Goal: Transaction & Acquisition: Purchase product/service

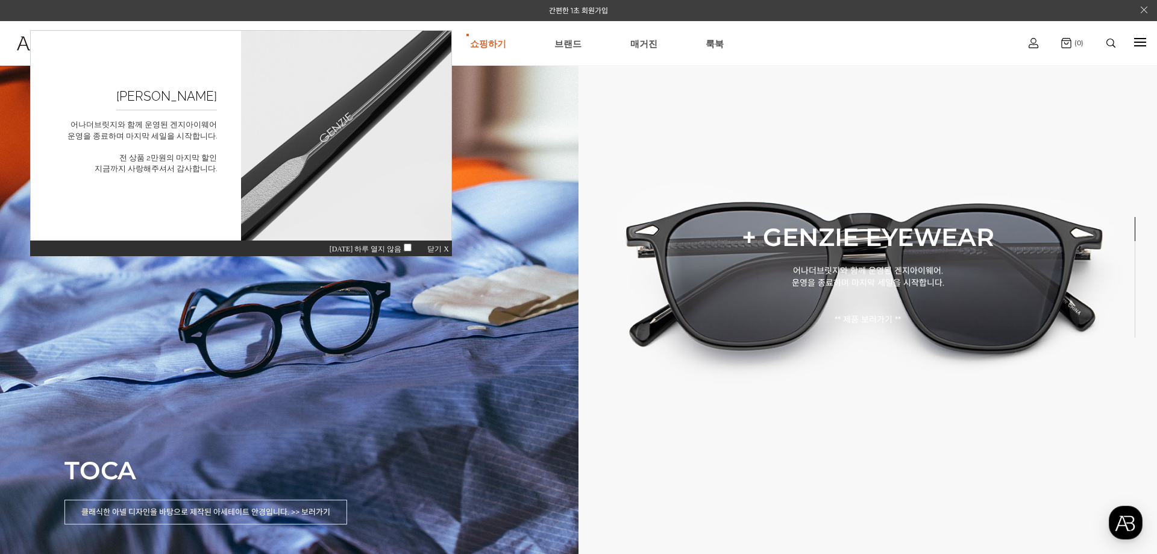
click at [437, 248] on span "닫기 X" at bounding box center [438, 249] width 22 height 8
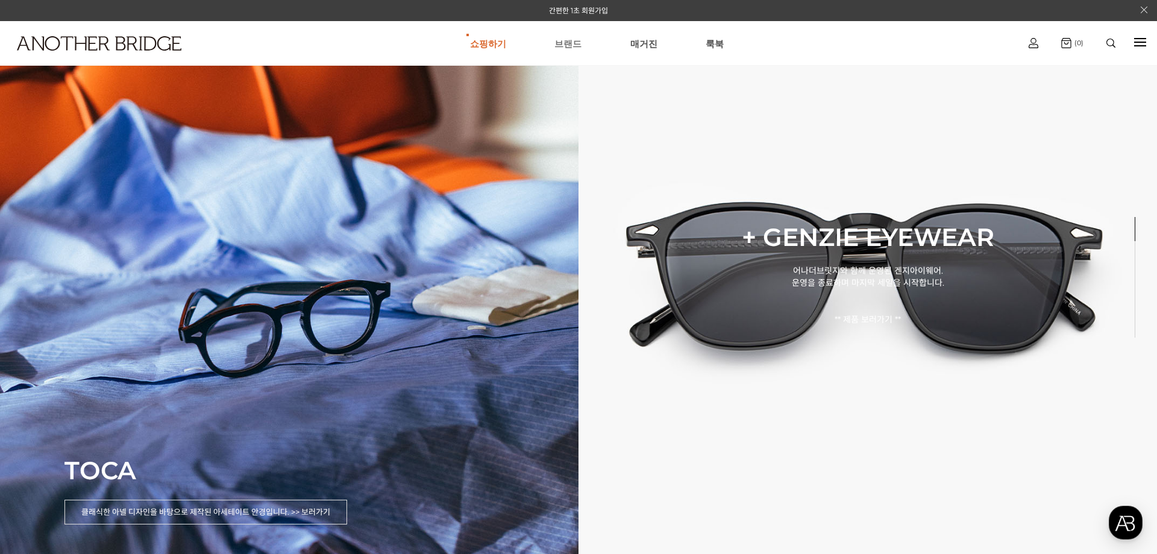
click at [573, 45] on link "브랜드" at bounding box center [567, 43] width 27 height 43
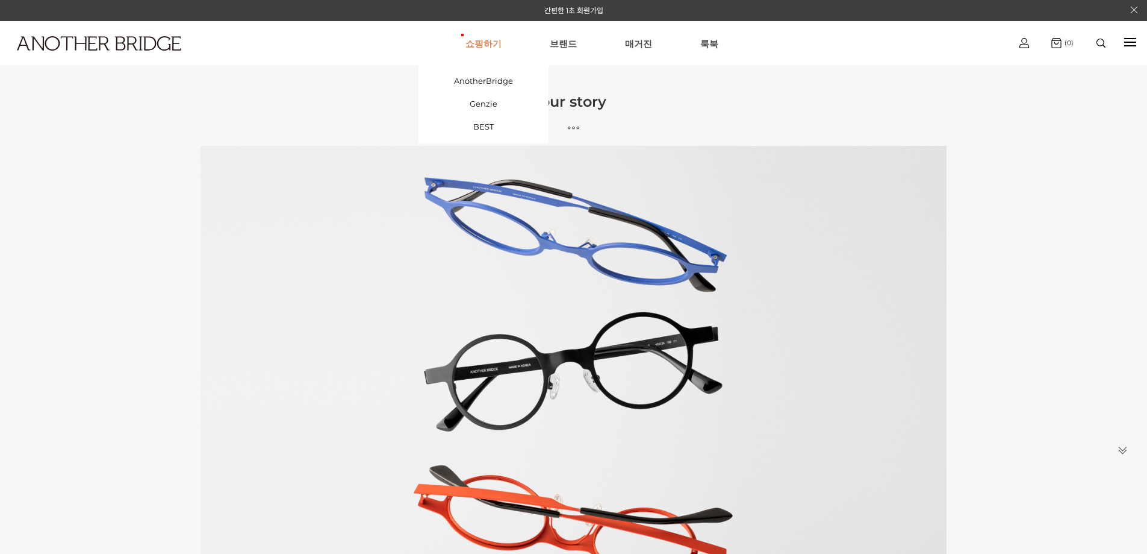
click at [491, 36] on link "쇼핑하기" at bounding box center [484, 43] width 36 height 43
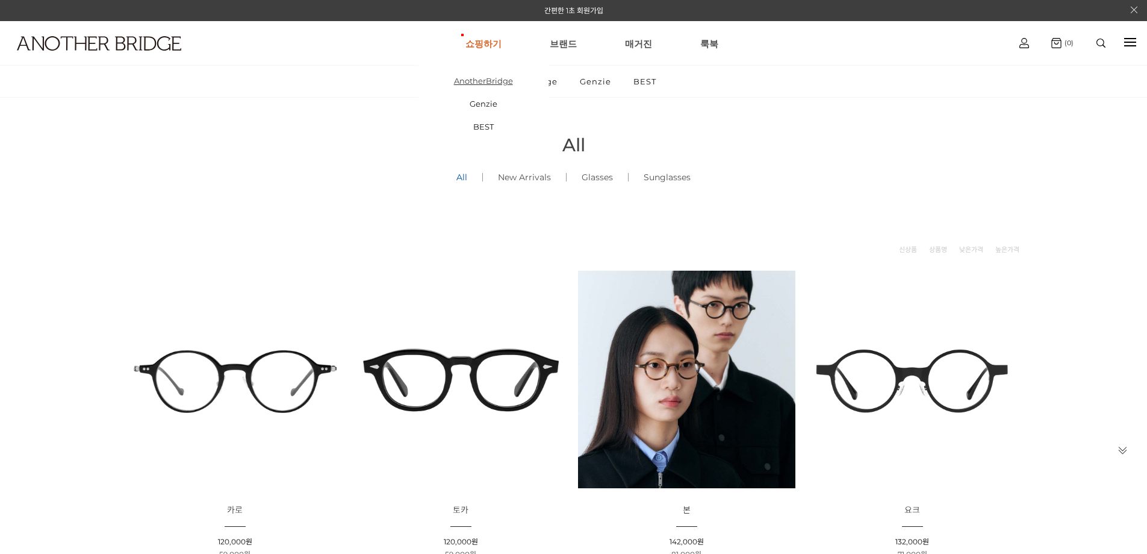
click at [488, 80] on link "AnotherBridge" at bounding box center [484, 80] width 130 height 23
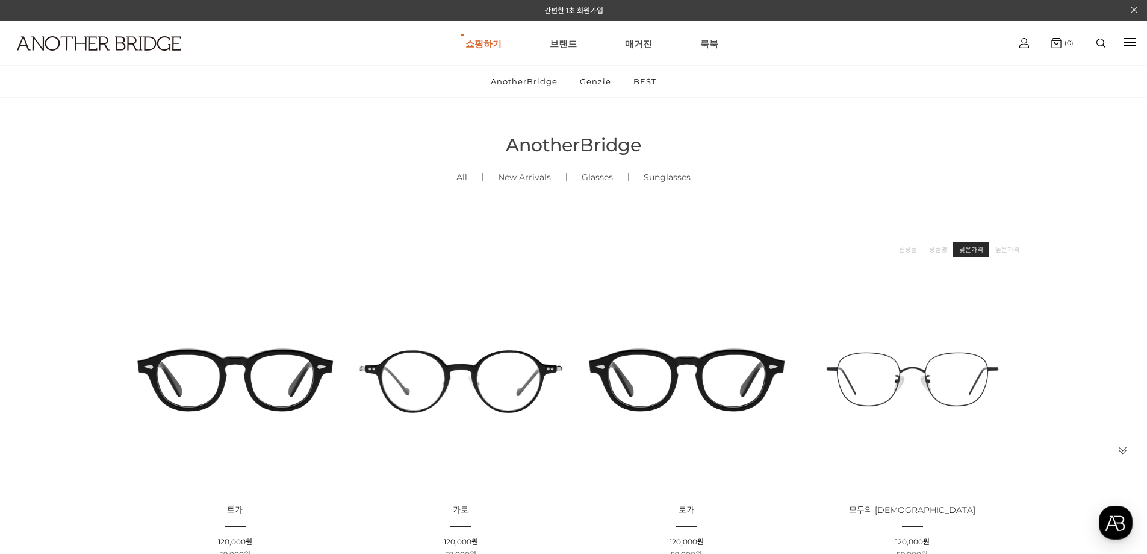
click at [981, 246] on link "낮은가격" at bounding box center [972, 249] width 24 height 12
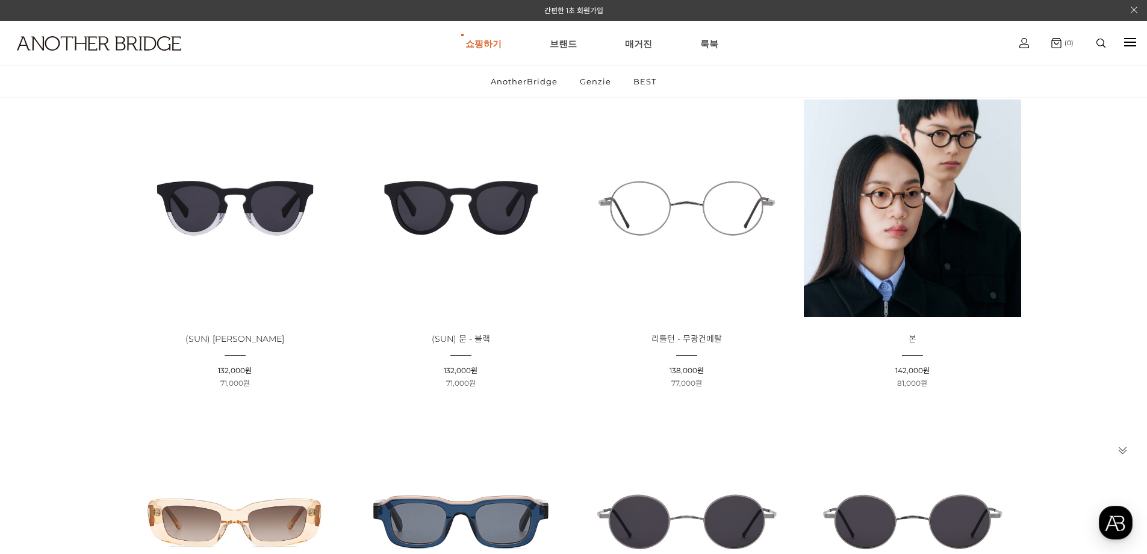
scroll to position [2088, 0]
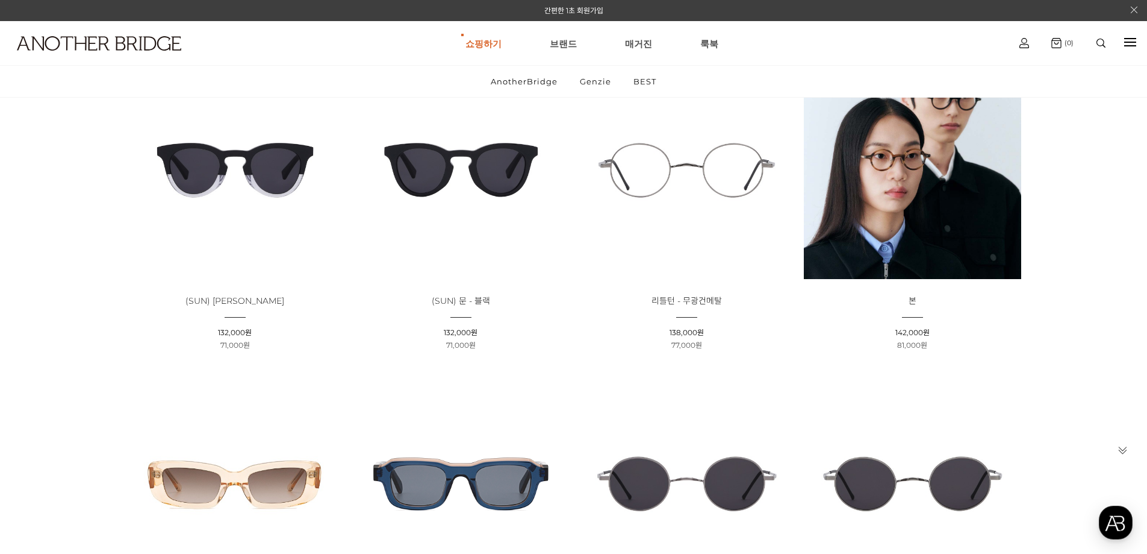
click at [715, 186] on img at bounding box center [686, 169] width 217 height 217
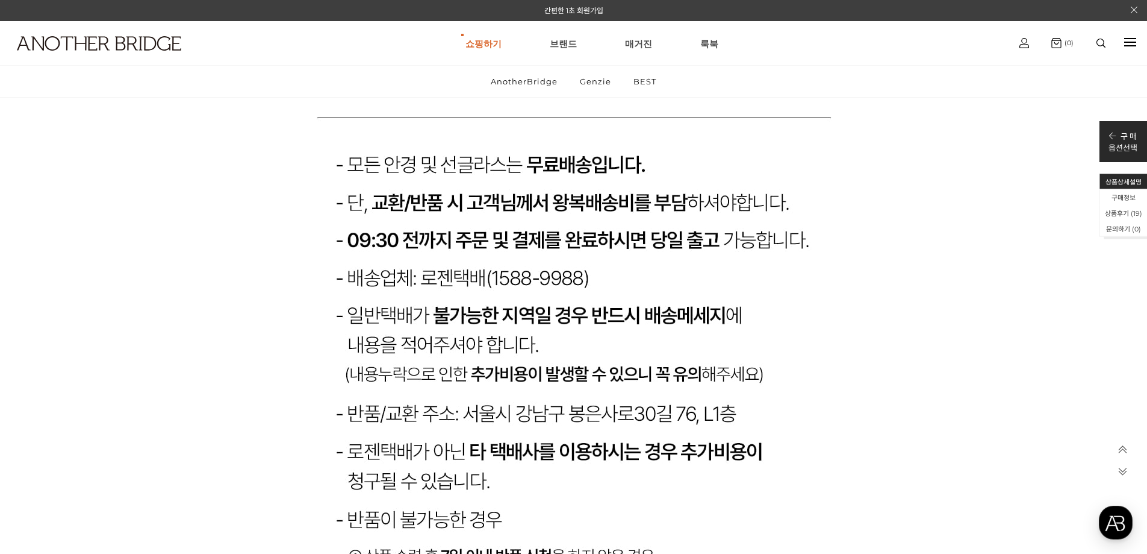
scroll to position [13975, 0]
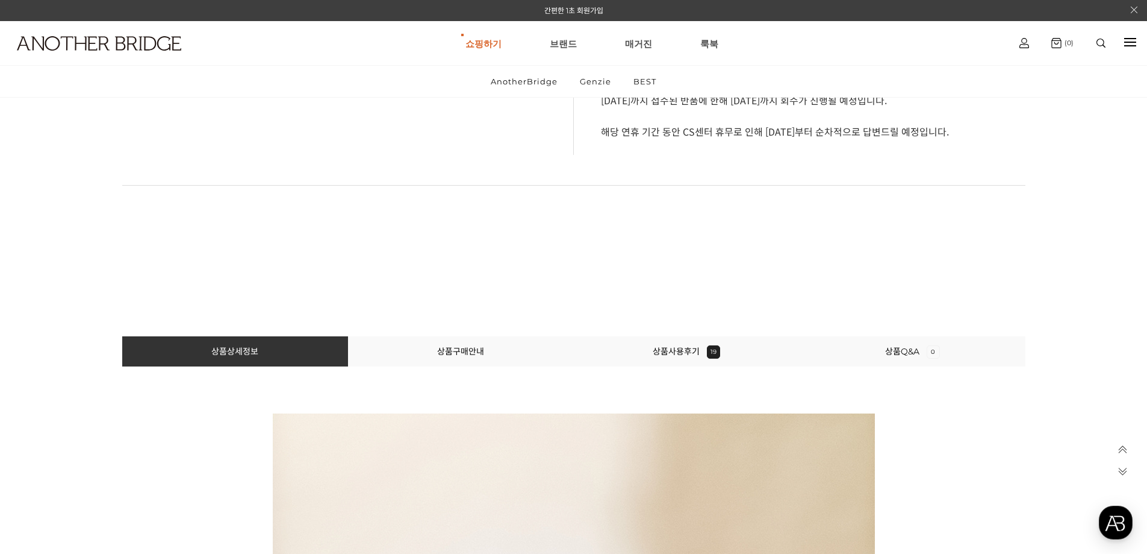
click at [670, 357] on li "상품사용후기 19" at bounding box center [687, 351] width 226 height 30
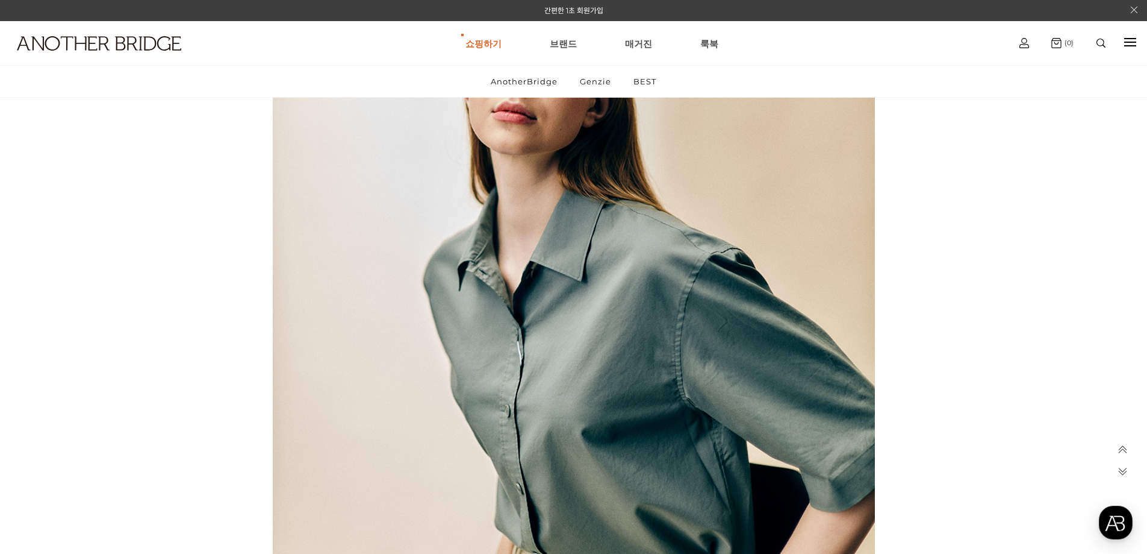
scroll to position [0, 0]
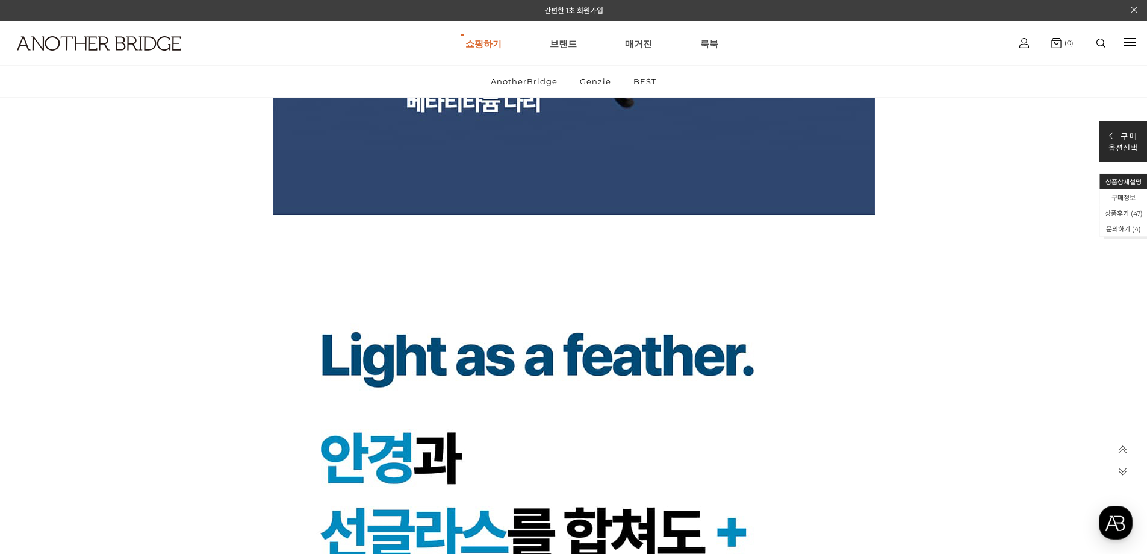
scroll to position [8272, 0]
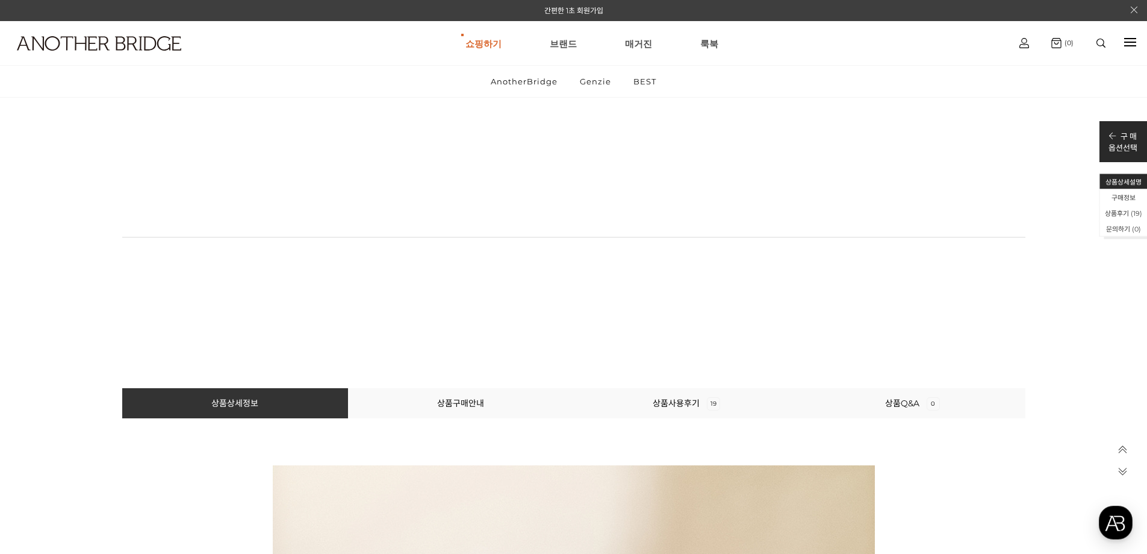
scroll to position [643, 0]
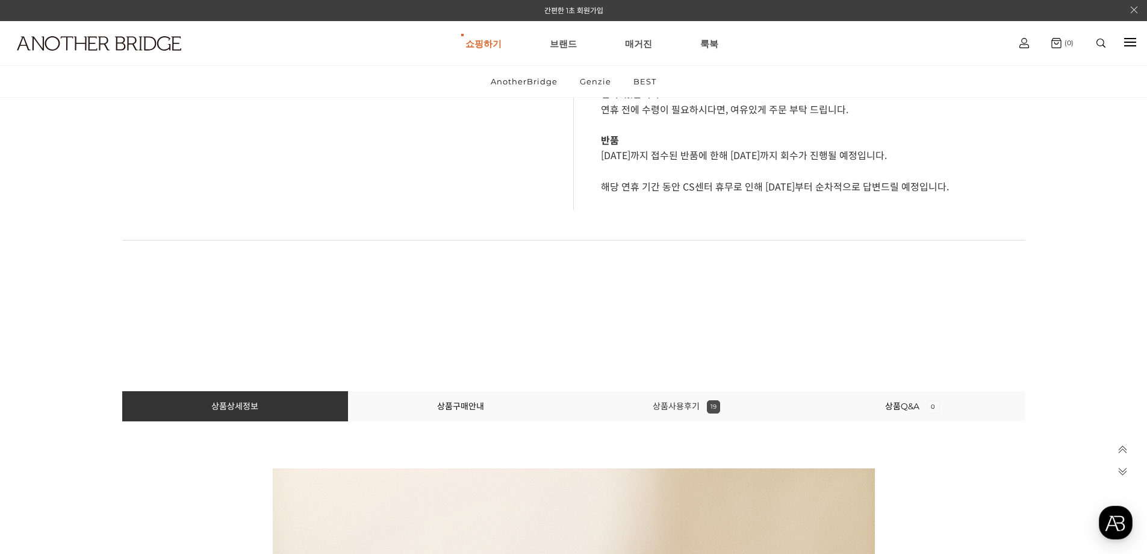
click at [684, 407] on link "상품사용후기 19" at bounding box center [686, 406] width 67 height 11
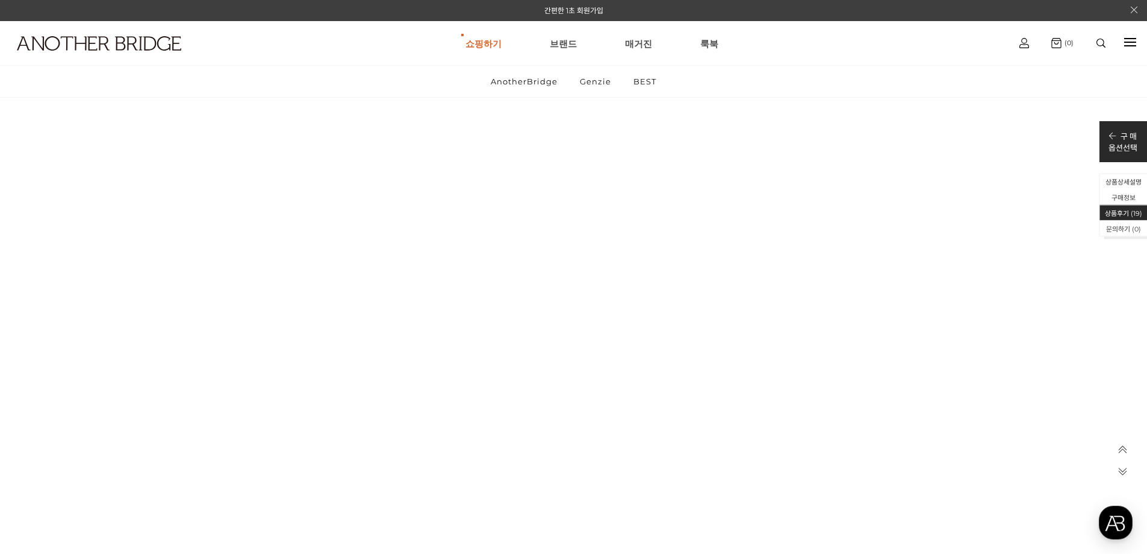
scroll to position [16149, 0]
